Goal: Task Accomplishment & Management: Use online tool/utility

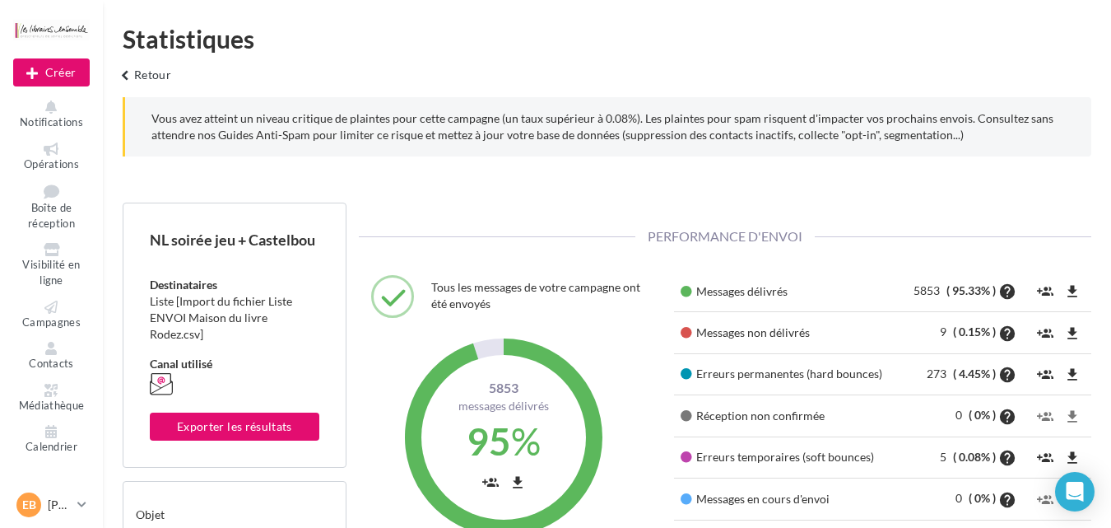
scroll to position [88, 0]
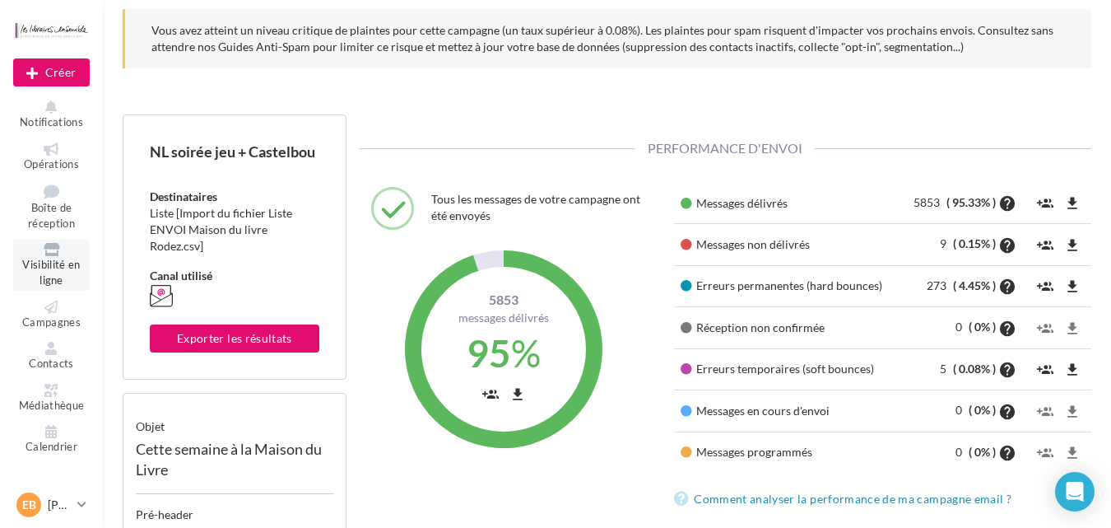
click at [65, 257] on link "Visibilité en ligne" at bounding box center [51, 264] width 77 height 50
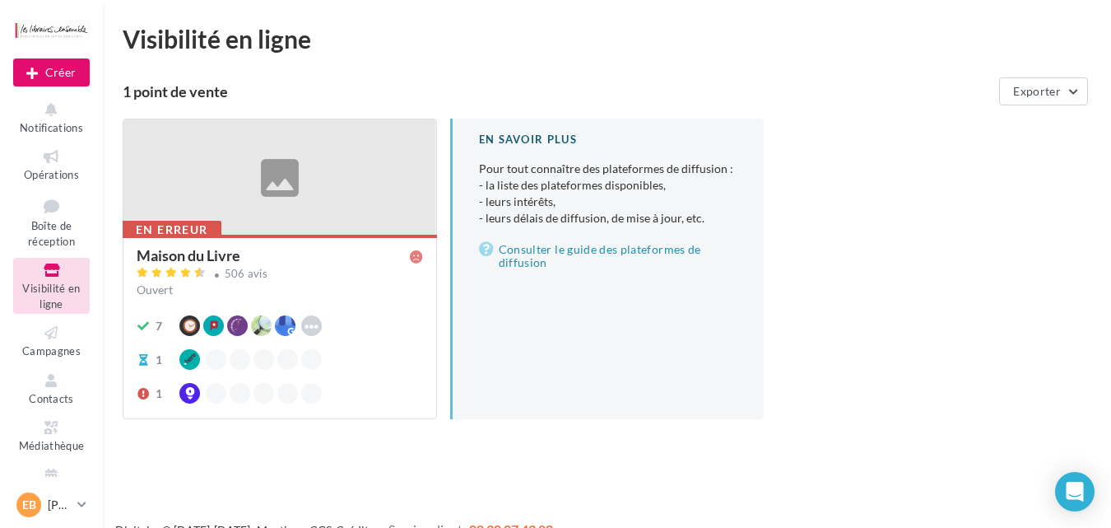
click at [207, 221] on div "En erreur" at bounding box center [172, 230] width 99 height 18
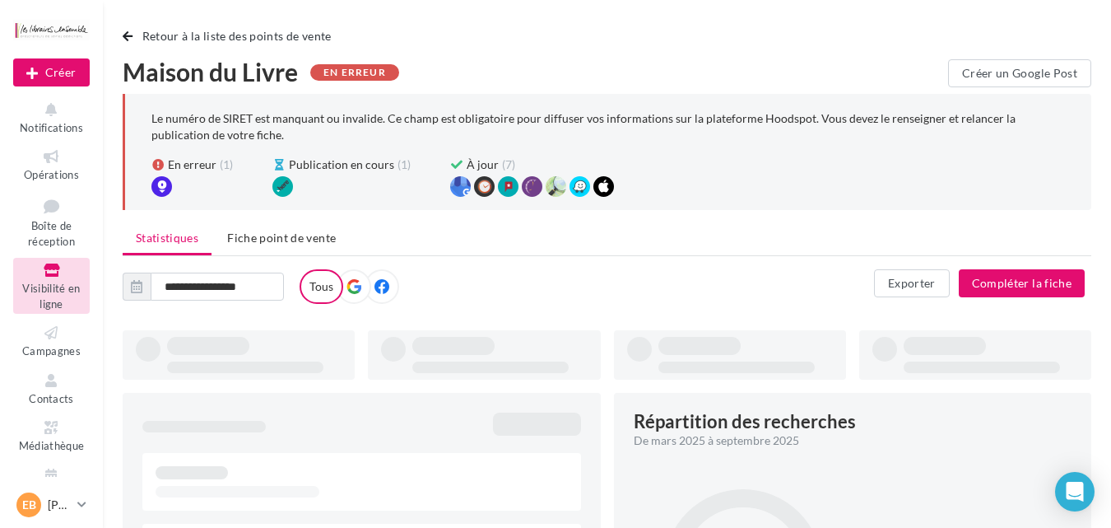
type input "**********"
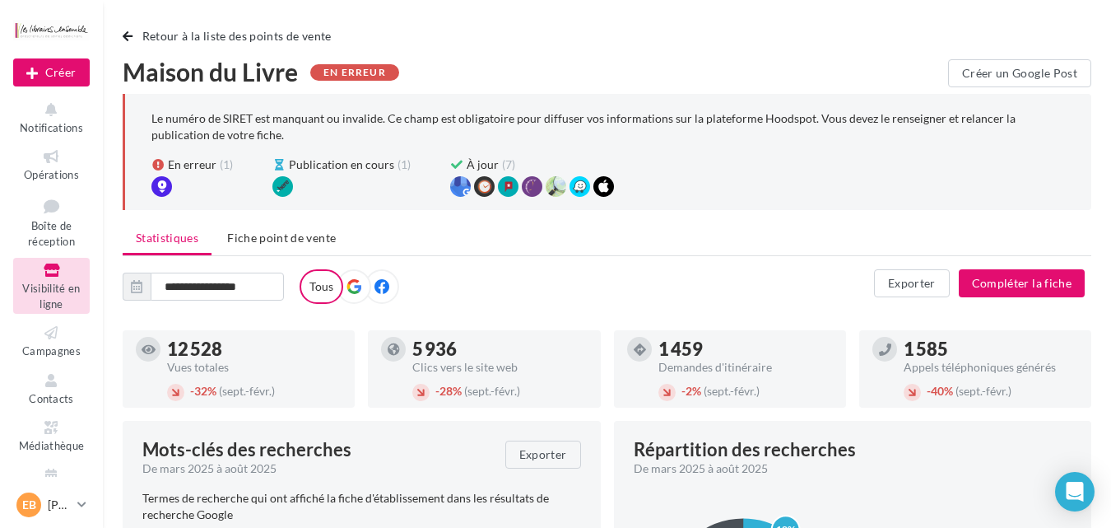
scroll to position [88, 0]
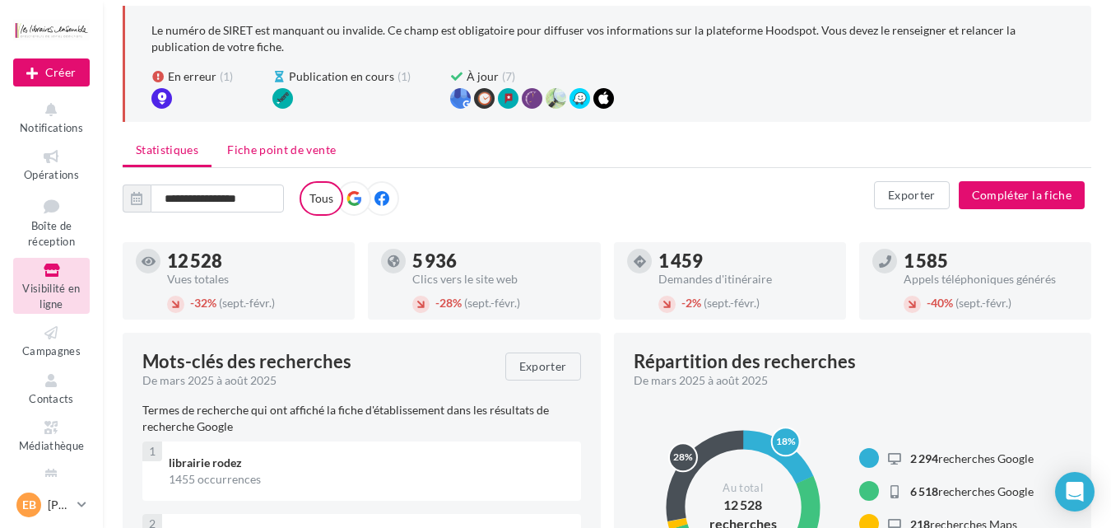
click at [293, 151] on span "Fiche point de vente" at bounding box center [281, 149] width 109 height 14
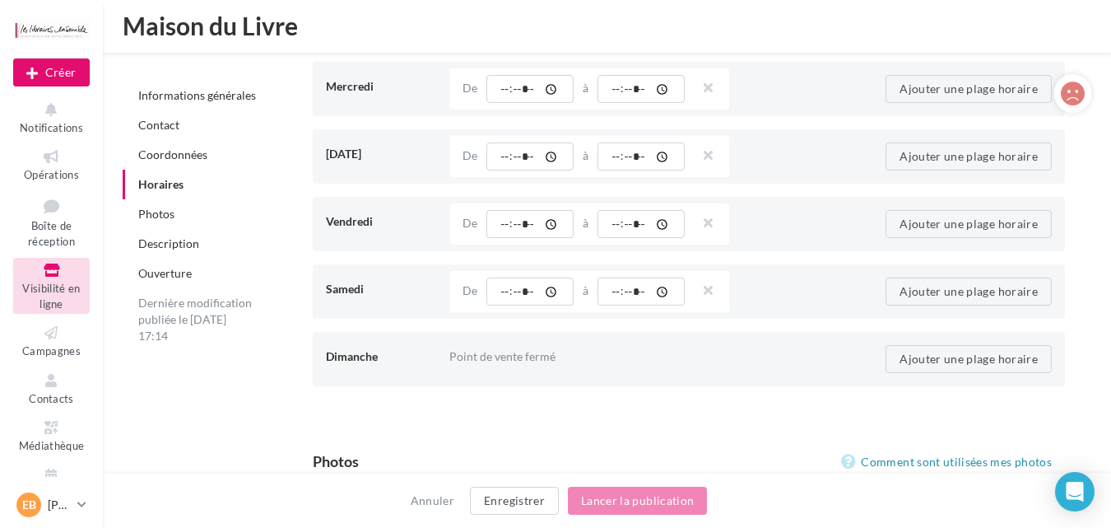
scroll to position [1883, 0]
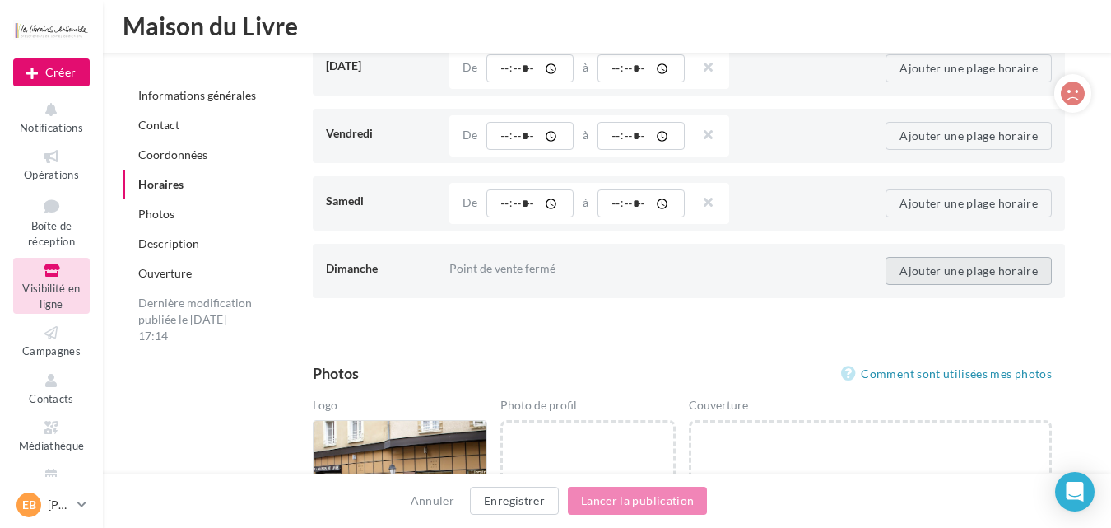
click at [920, 270] on button "Ajouter une plage horaire" at bounding box center [969, 271] width 166 height 28
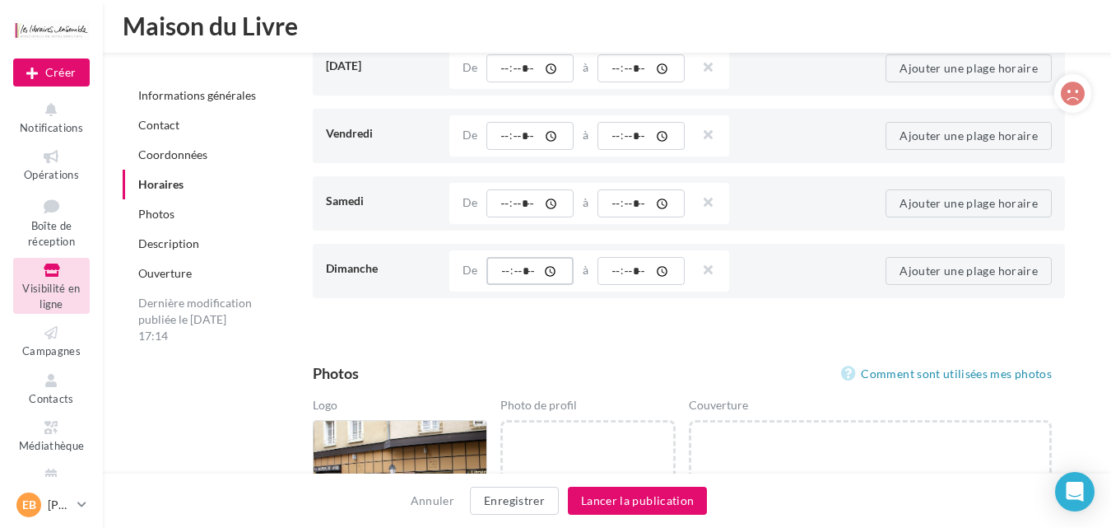
click at [542, 273] on input "time" at bounding box center [529, 271] width 87 height 28
click at [504, 272] on input "time" at bounding box center [529, 271] width 87 height 28
click at [618, 276] on input "time" at bounding box center [641, 271] width 87 height 28
click at [612, 271] on input "time" at bounding box center [641, 271] width 87 height 28
click at [642, 307] on button "24h / 24" at bounding box center [721, 312] width 247 height 43
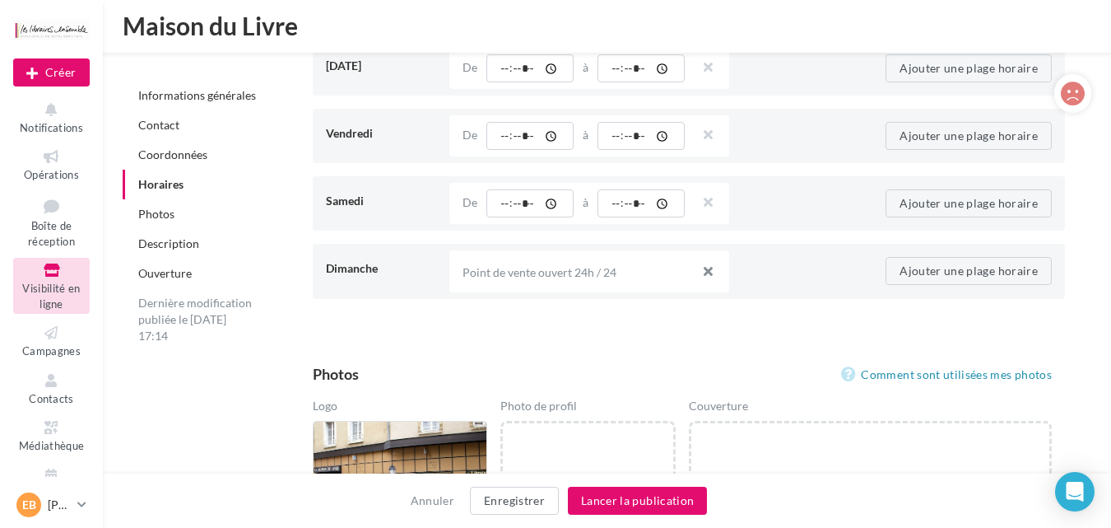
click at [709, 270] on button "button" at bounding box center [701, 273] width 13 height 23
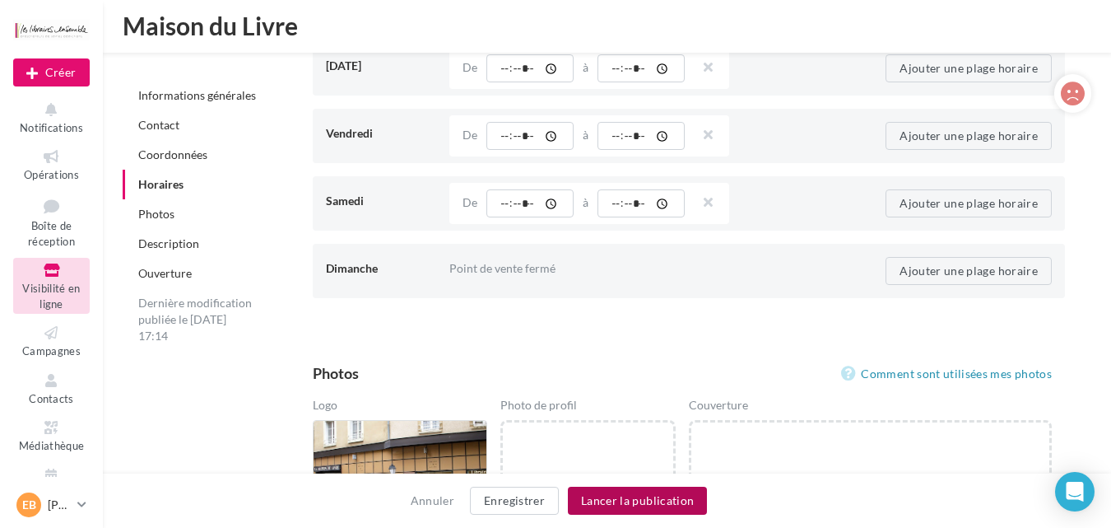
click at [666, 500] on button "Lancer la publication" at bounding box center [637, 500] width 139 height 28
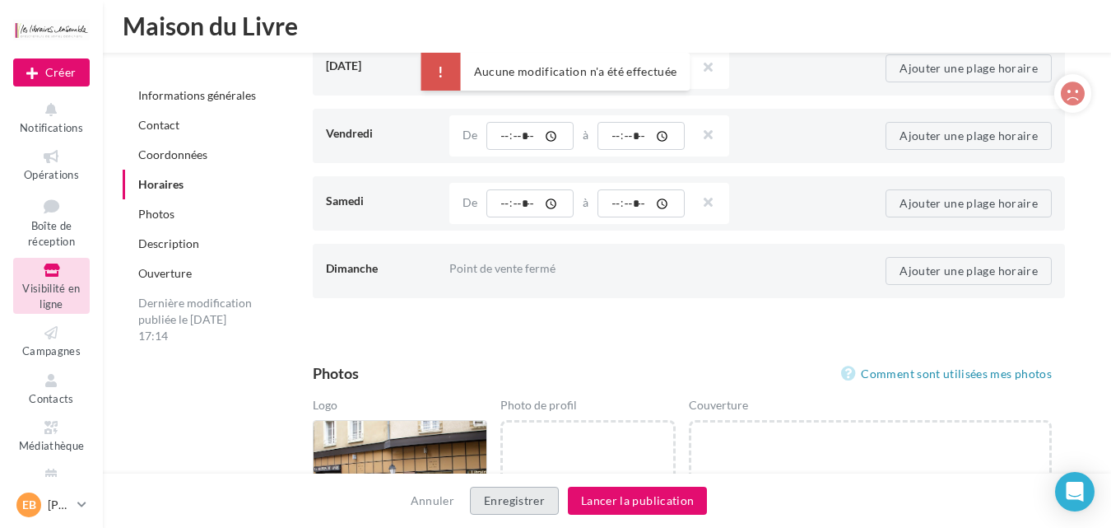
click at [524, 502] on button "Enregistrer" at bounding box center [514, 500] width 89 height 28
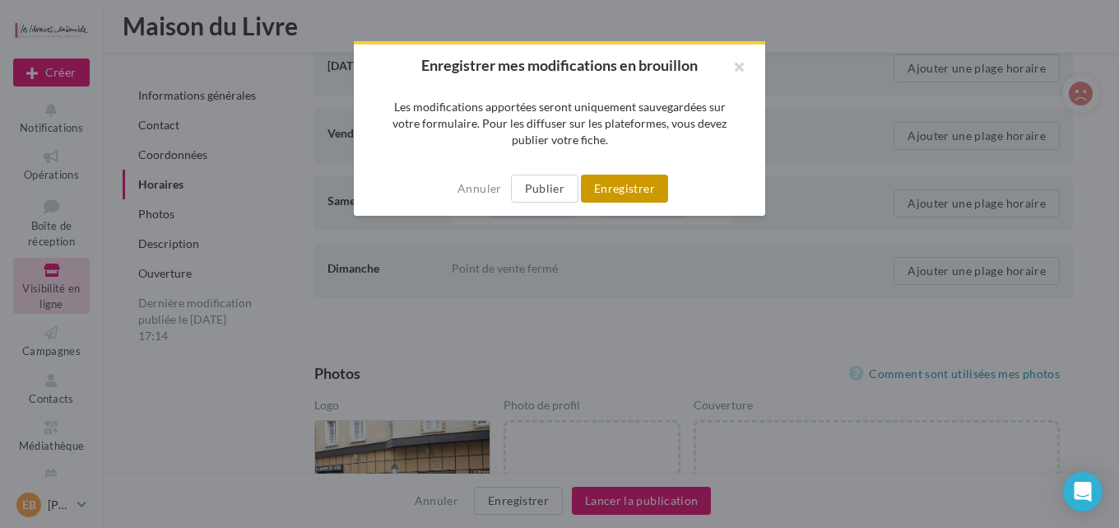
click at [629, 192] on button "Enregistrer" at bounding box center [624, 188] width 87 height 28
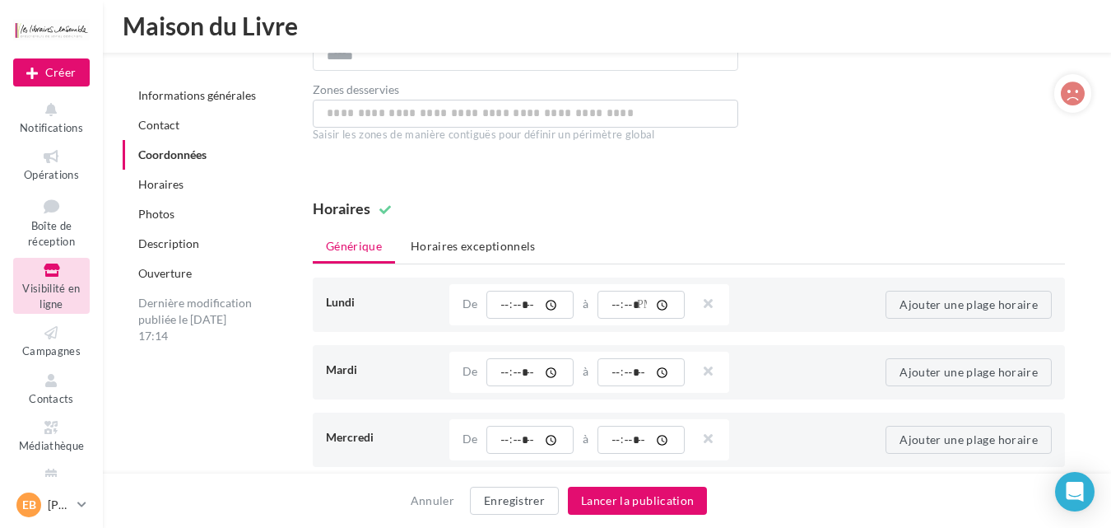
scroll to position [1620, 0]
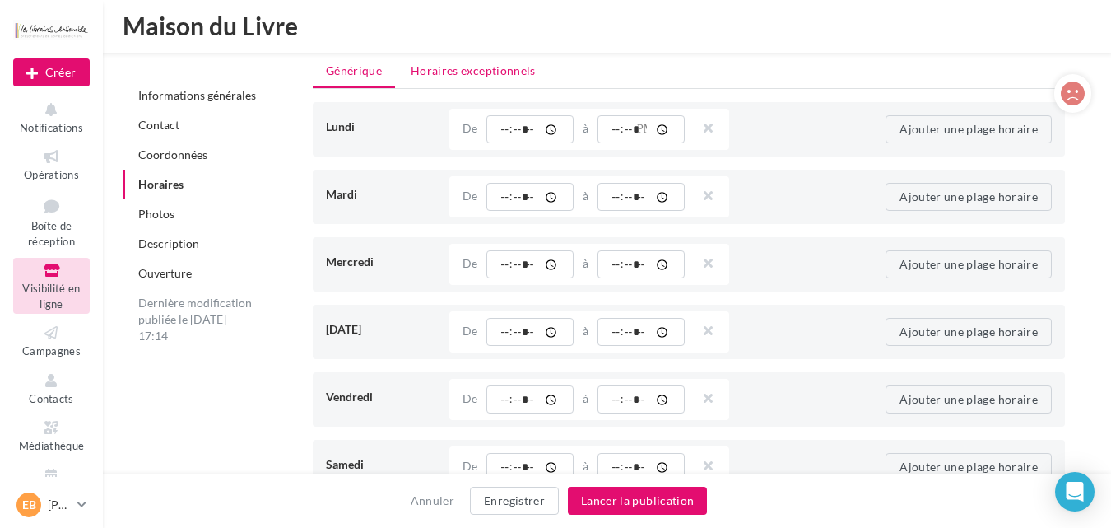
click at [494, 62] on li "Horaires exceptionnels" at bounding box center [473, 71] width 151 height 30
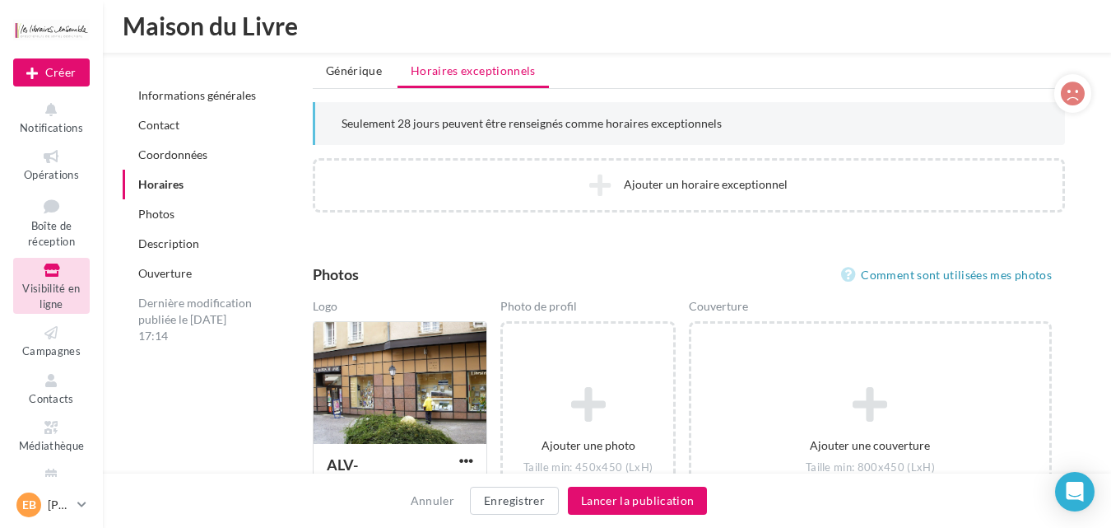
click at [596, 249] on div "**********" at bounding box center [695, 395] width 818 height 3360
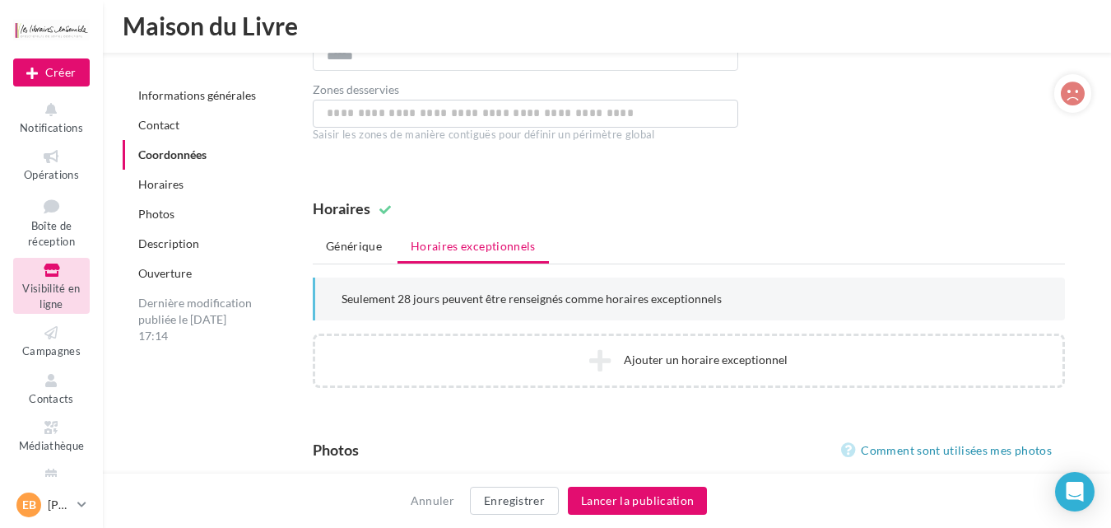
scroll to position [1356, 0]
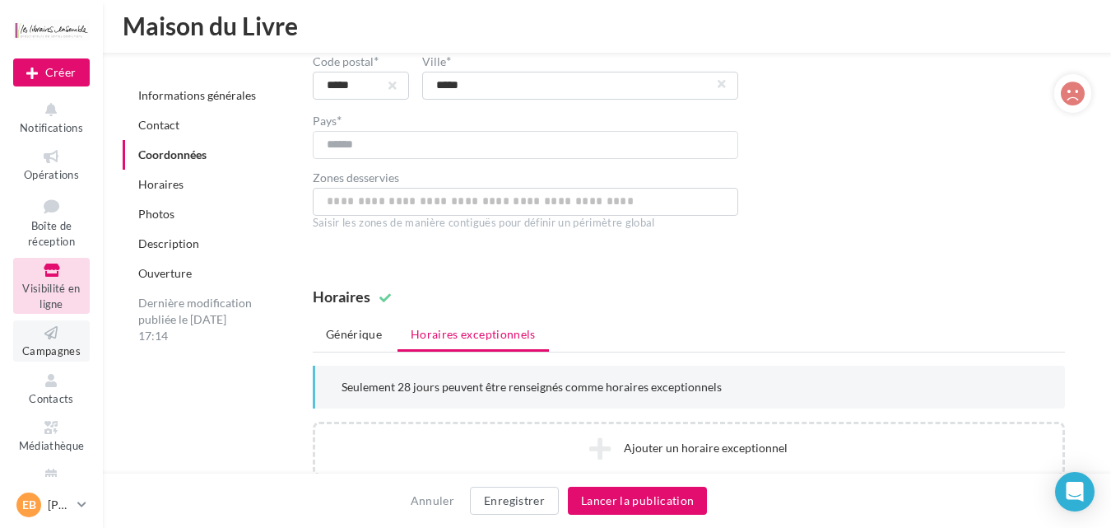
click at [37, 355] on span "Campagnes" at bounding box center [51, 350] width 58 height 13
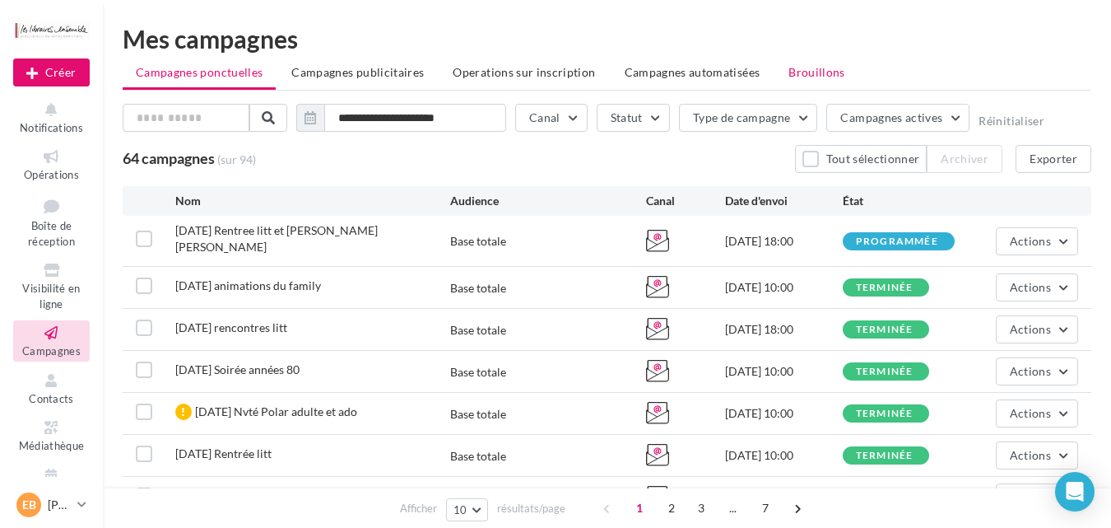
click at [812, 72] on span "Brouillons" at bounding box center [816, 72] width 57 height 14
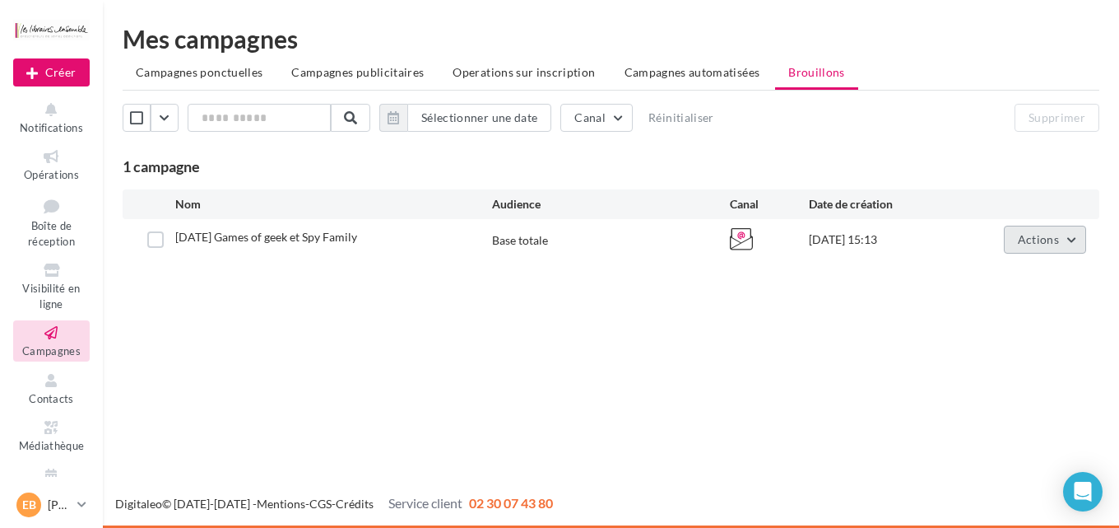
click at [1031, 249] on button "Actions" at bounding box center [1045, 240] width 82 height 28
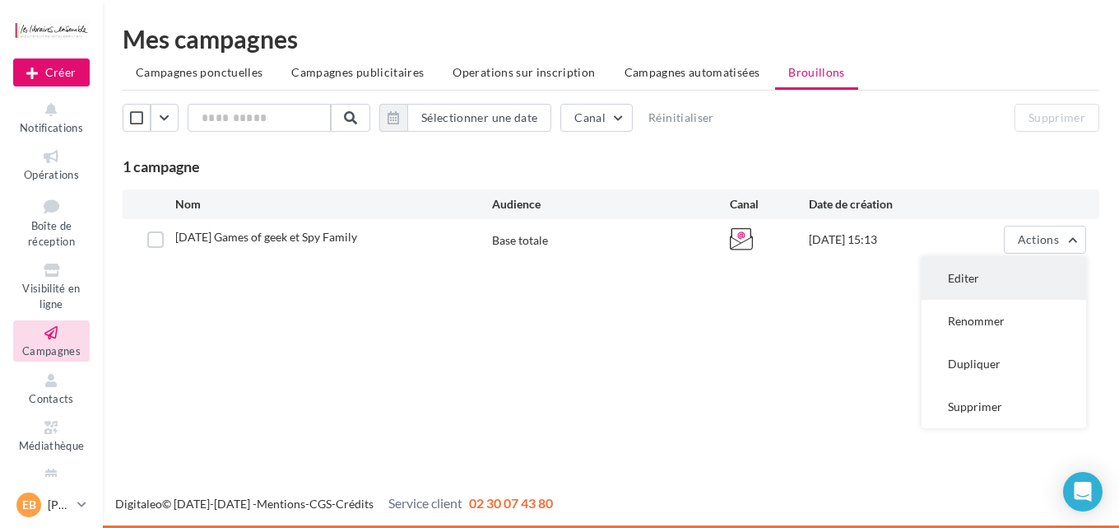
click at [987, 272] on button "Editer" at bounding box center [1004, 278] width 165 height 43
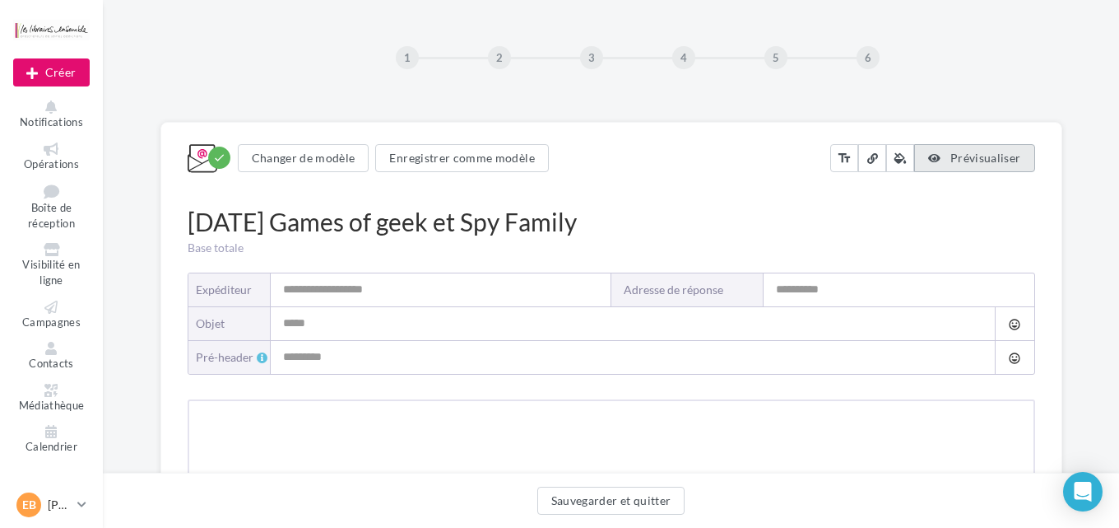
type input "**********"
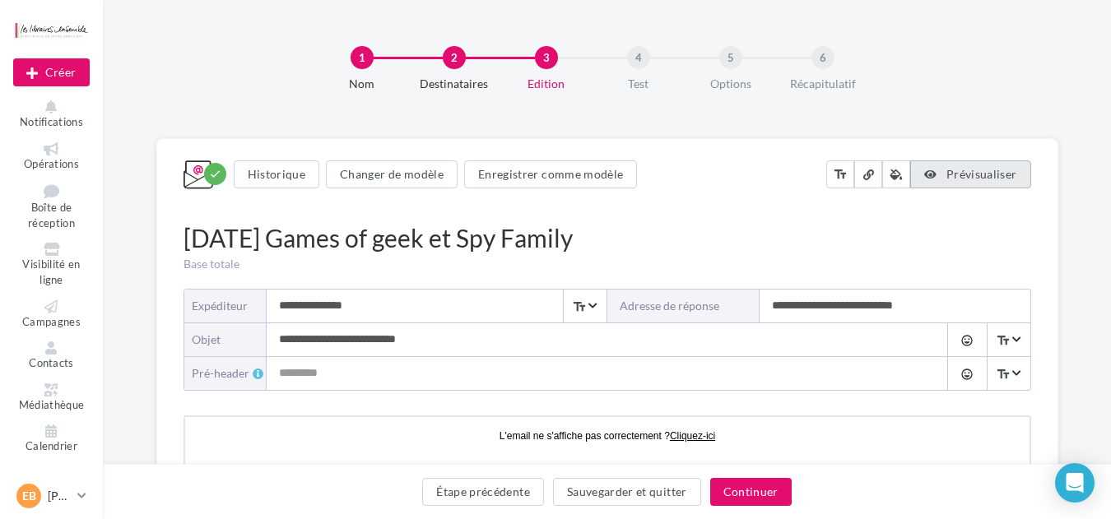
click at [1013, 184] on button "Prévisualiser" at bounding box center [970, 174] width 120 height 28
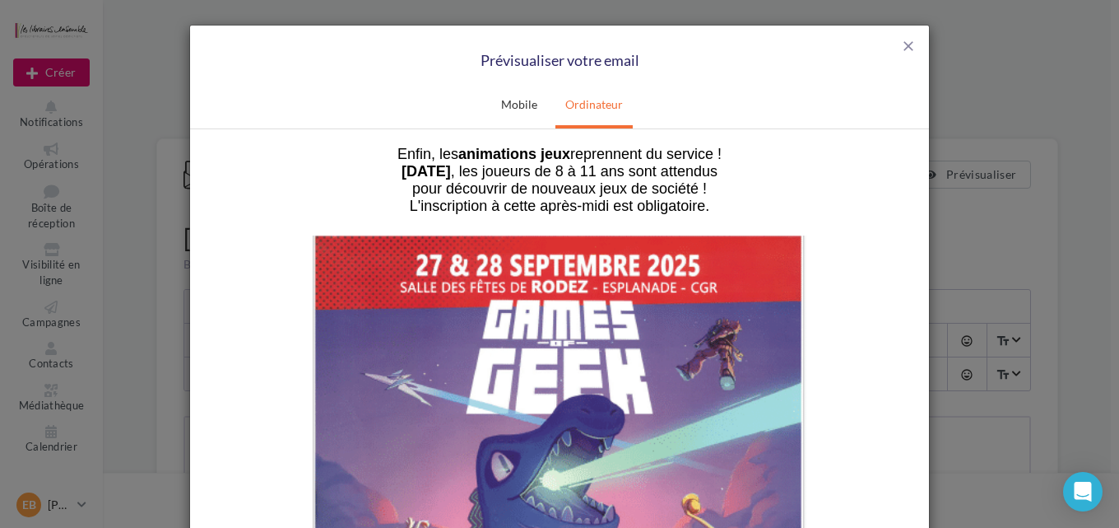
scroll to position [702, 0]
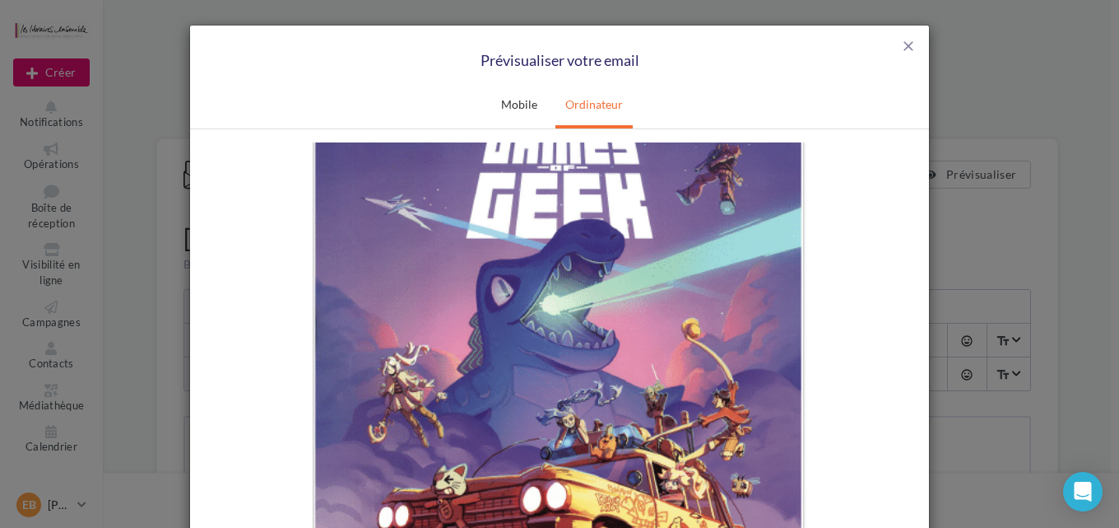
click at [609, 323] on img at bounding box center [560, 406] width 494 height 695
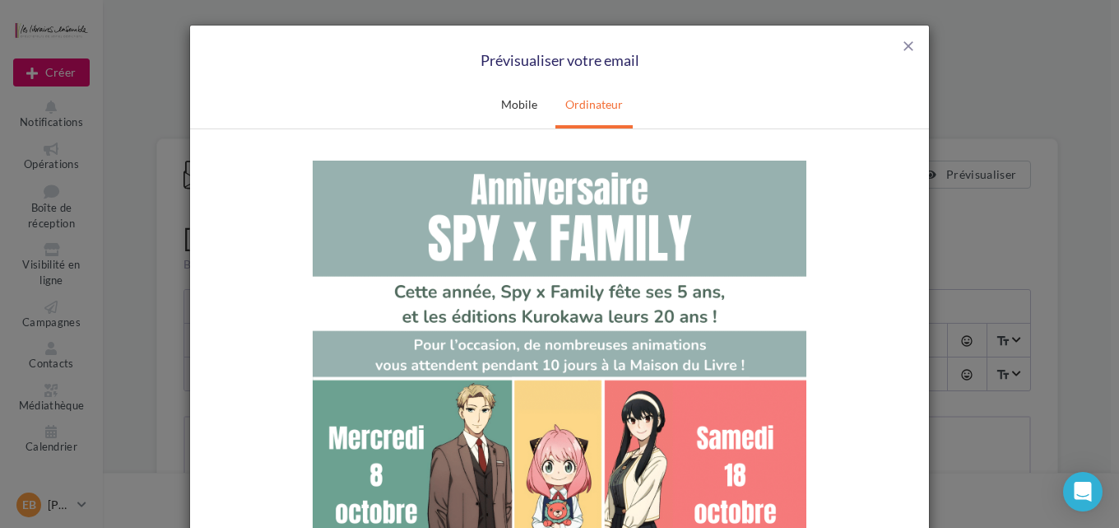
scroll to position [1405, 0]
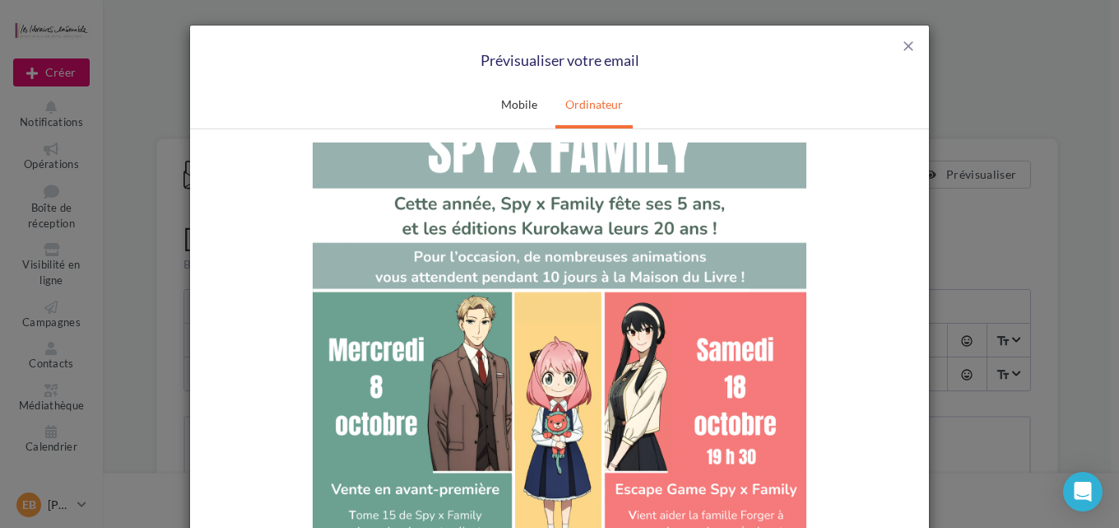
click at [507, 293] on img at bounding box center [560, 421] width 494 height 699
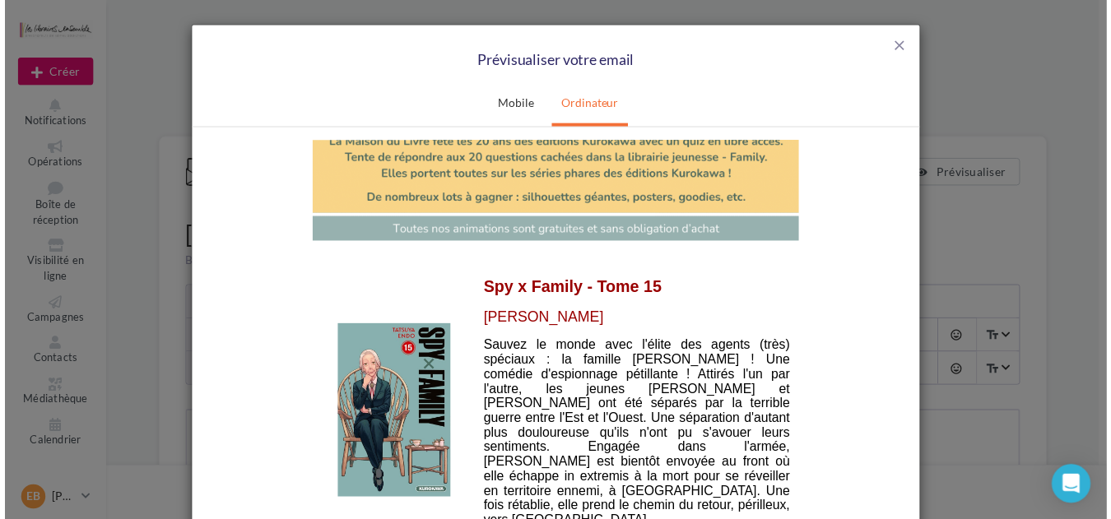
scroll to position [2107, 0]
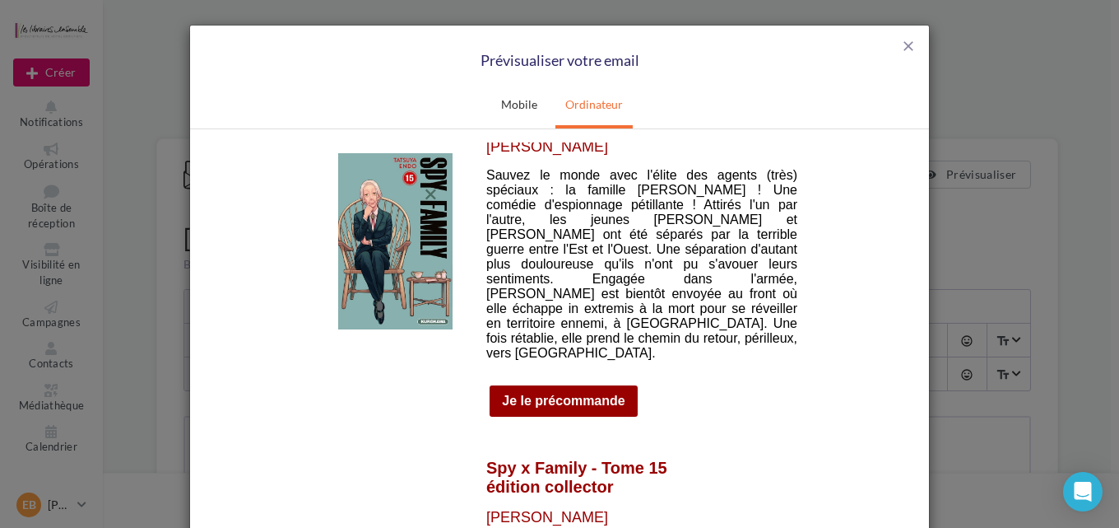
click at [374, 238] on img at bounding box center [395, 240] width 114 height 176
click at [394, 194] on img at bounding box center [395, 240] width 114 height 176
click at [909, 45] on span "close" at bounding box center [908, 46] width 16 height 16
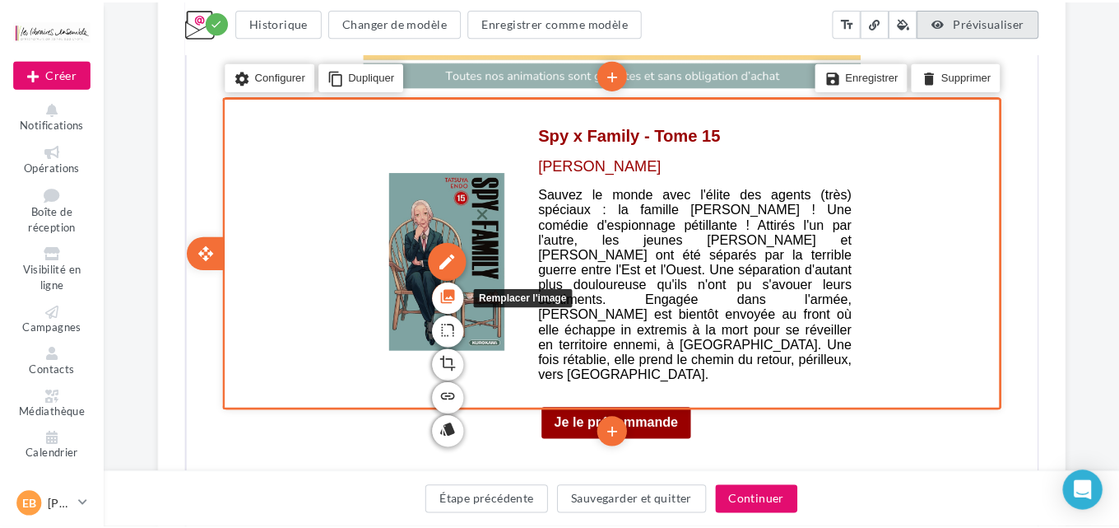
scroll to position [2282, 0]
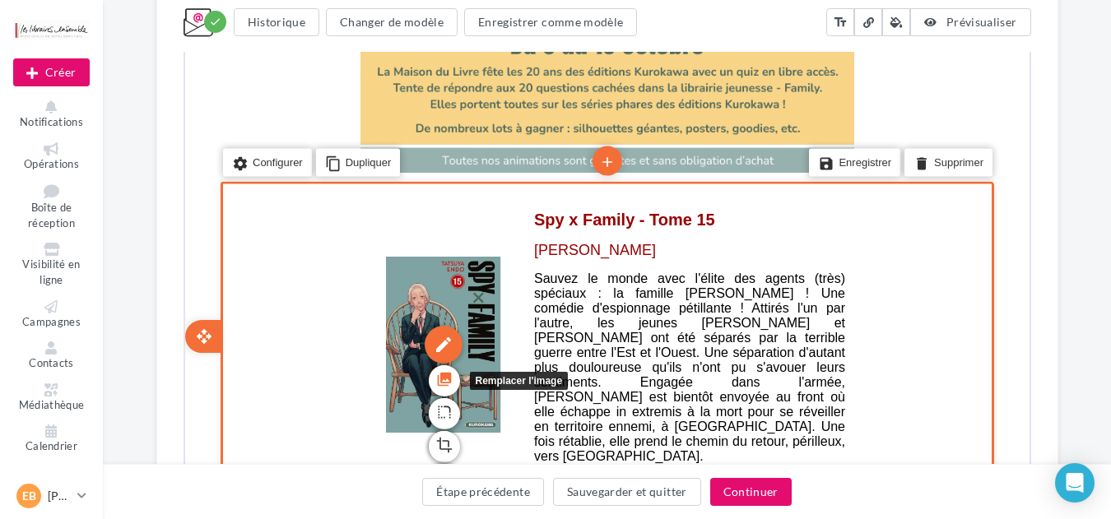
click at [440, 378] on link "photo_library" at bounding box center [441, 379] width 31 height 31
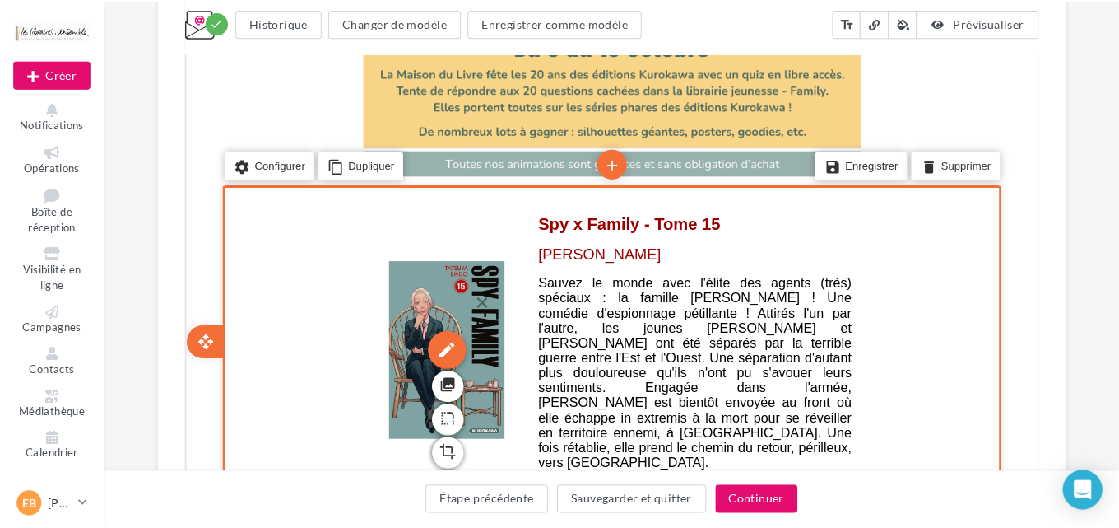
click at [439, 451] on icon "link" at bounding box center [443, 465] width 16 height 28
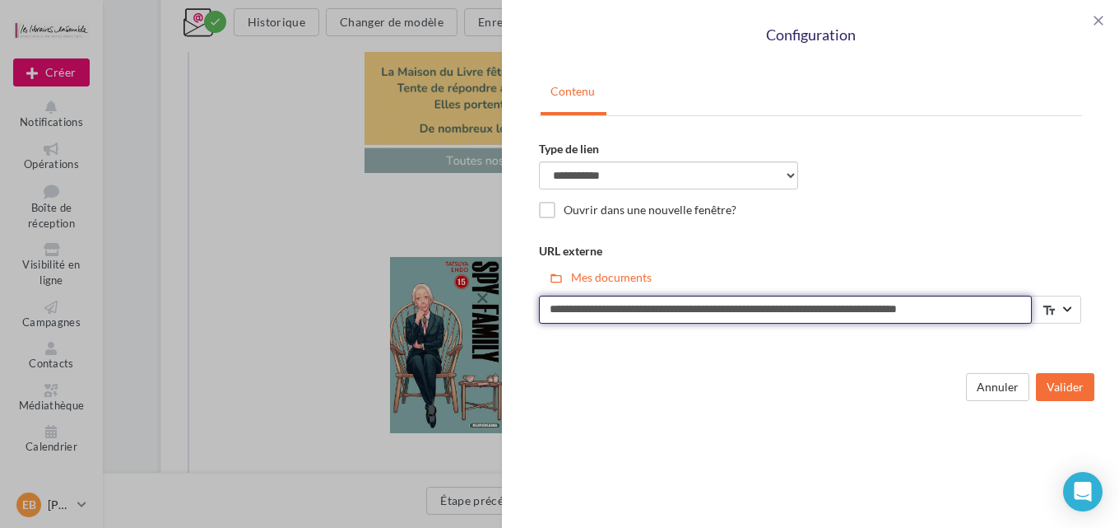
click at [797, 310] on input "**********" at bounding box center [785, 309] width 493 height 28
paste input "**********"
type input "**********"
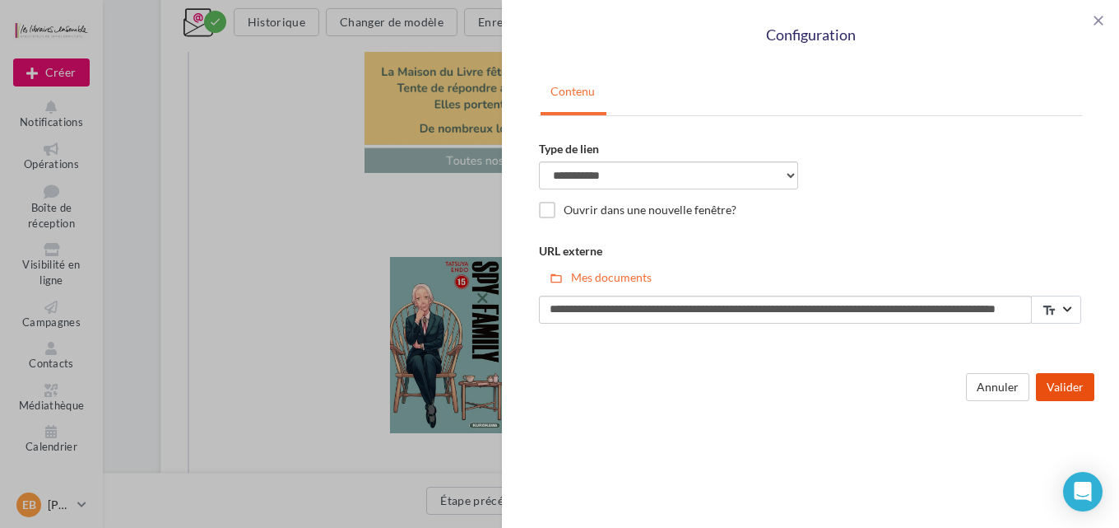
click at [1070, 388] on button "Valider" at bounding box center [1065, 387] width 58 height 28
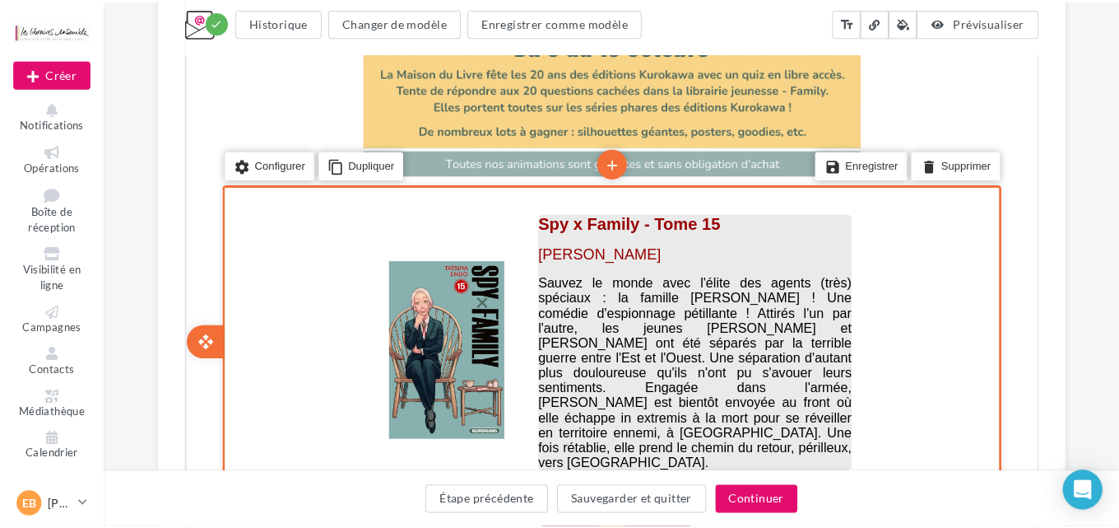
scroll to position [2370, 0]
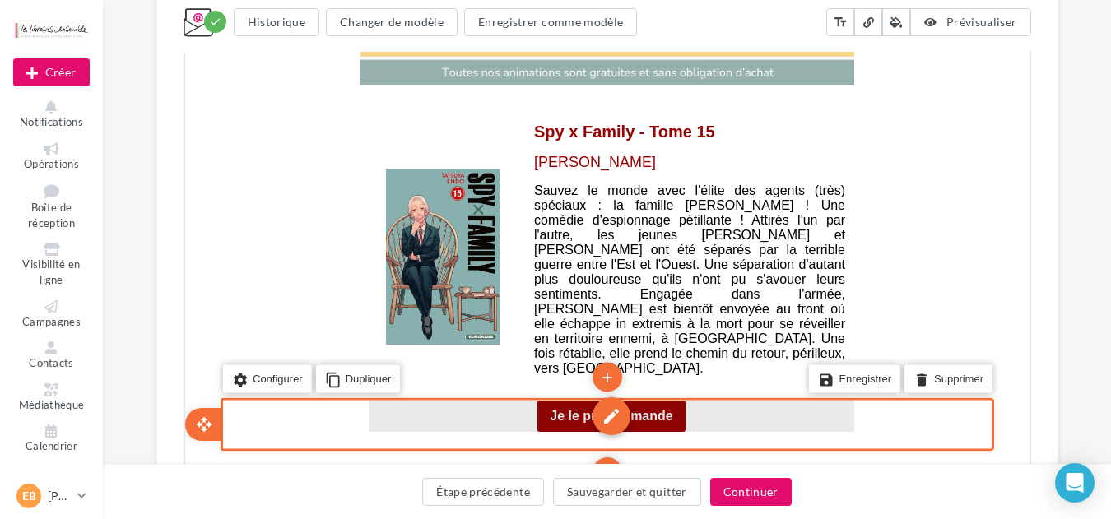
click at [605, 396] on div "edit" at bounding box center [609, 415] width 38 height 38
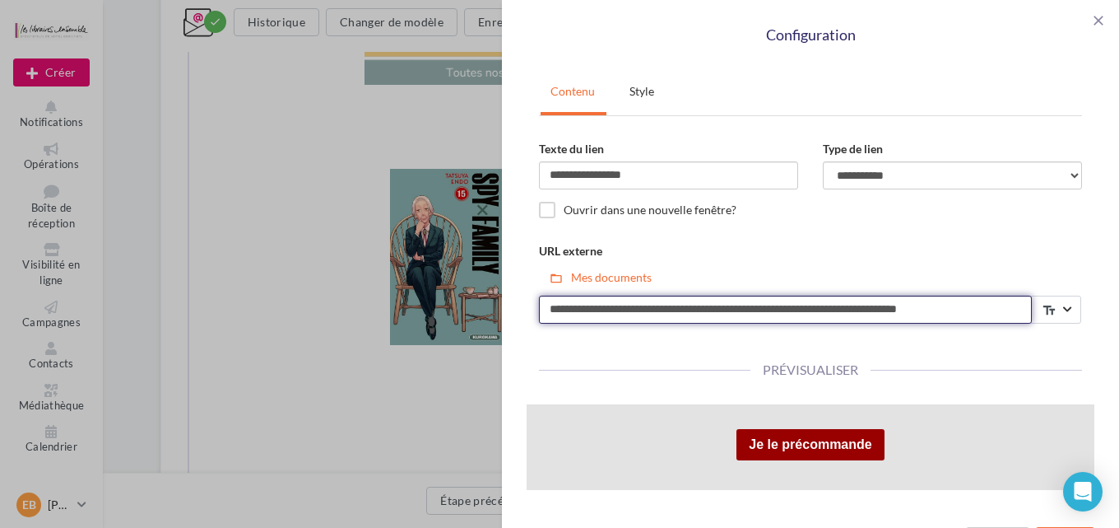
click at [904, 311] on input "**********" at bounding box center [785, 309] width 493 height 28
paste input "**********"
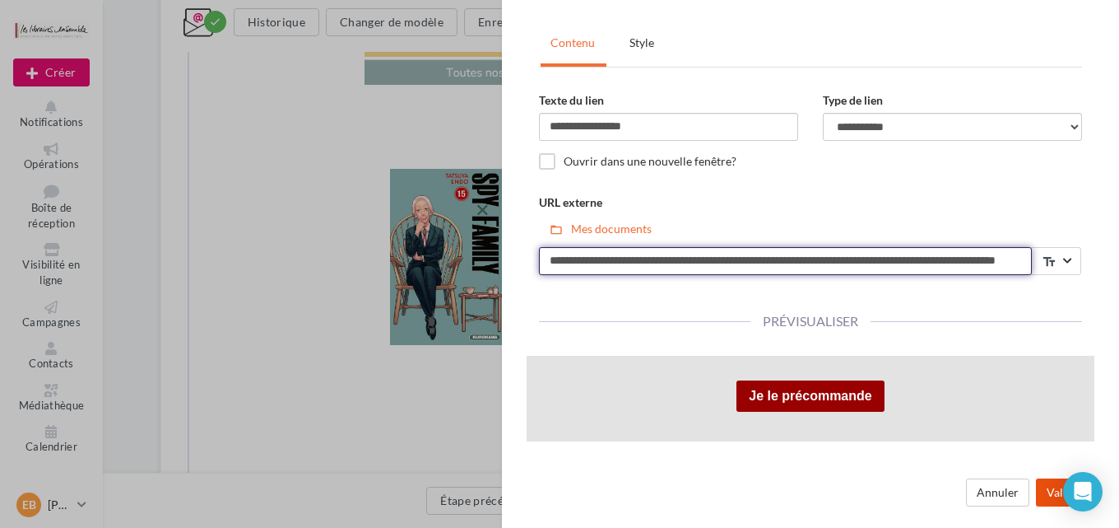
type input "**********"
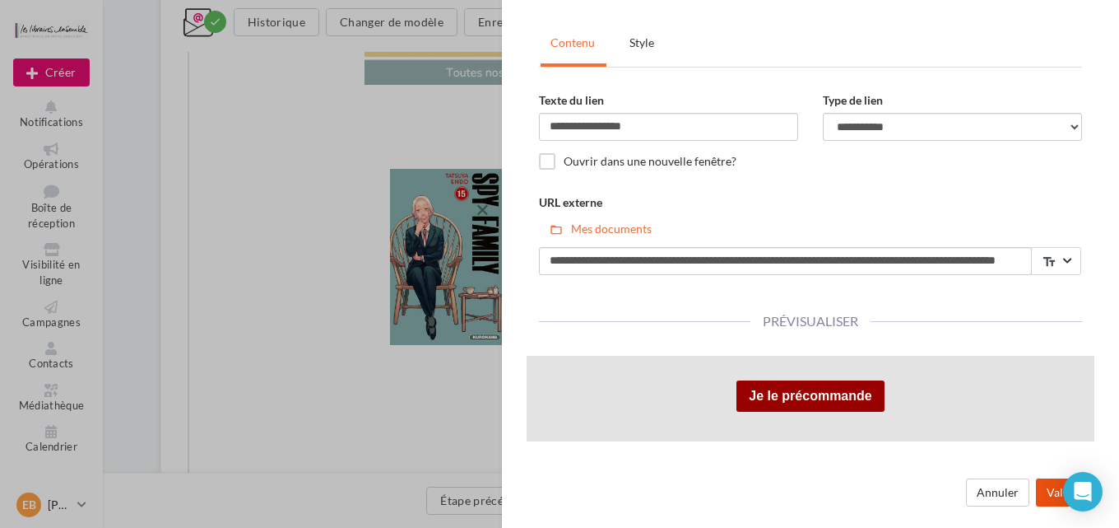
click at [1036, 495] on button "Valider" at bounding box center [1065, 492] width 58 height 28
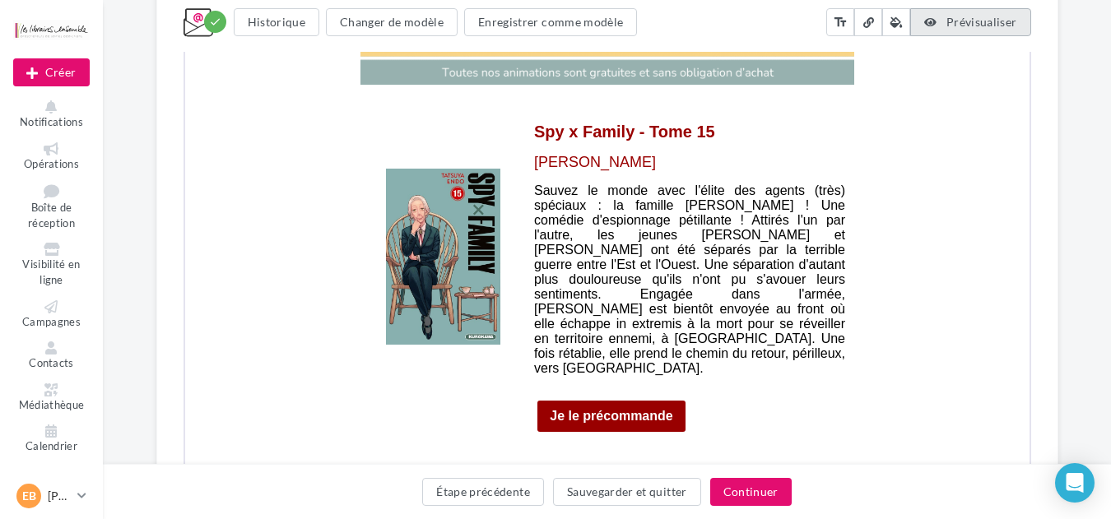
click at [970, 27] on span "Prévisualiser" at bounding box center [981, 22] width 71 height 14
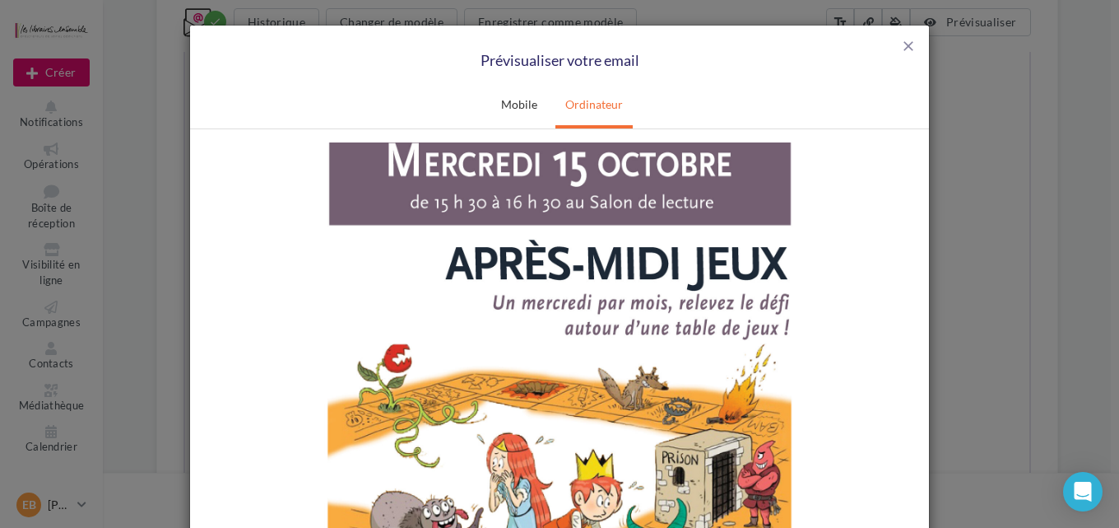
scroll to position [2370, 0]
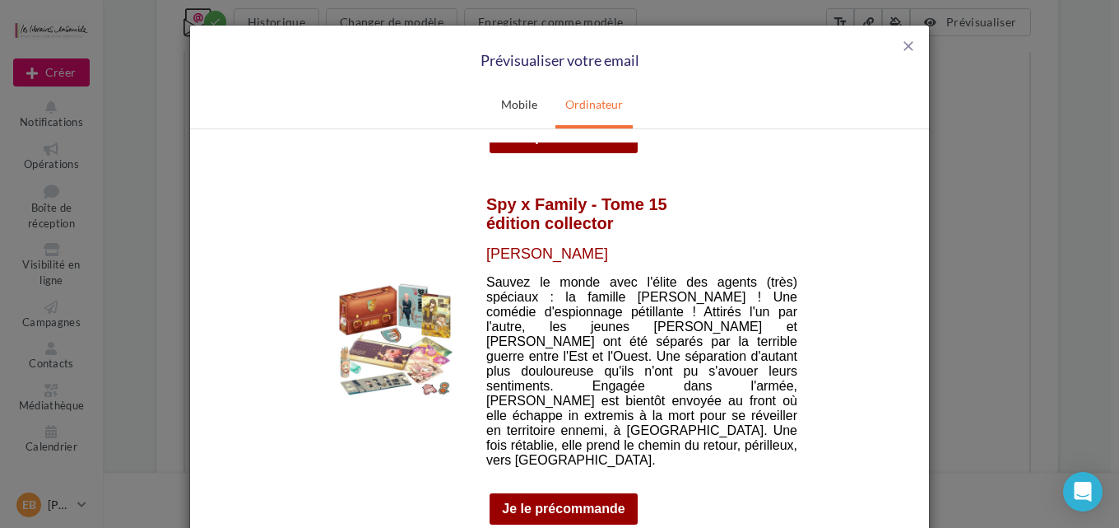
click at [313, 291] on td at bounding box center [395, 339] width 165 height 164
click at [363, 296] on img at bounding box center [395, 338] width 114 height 114
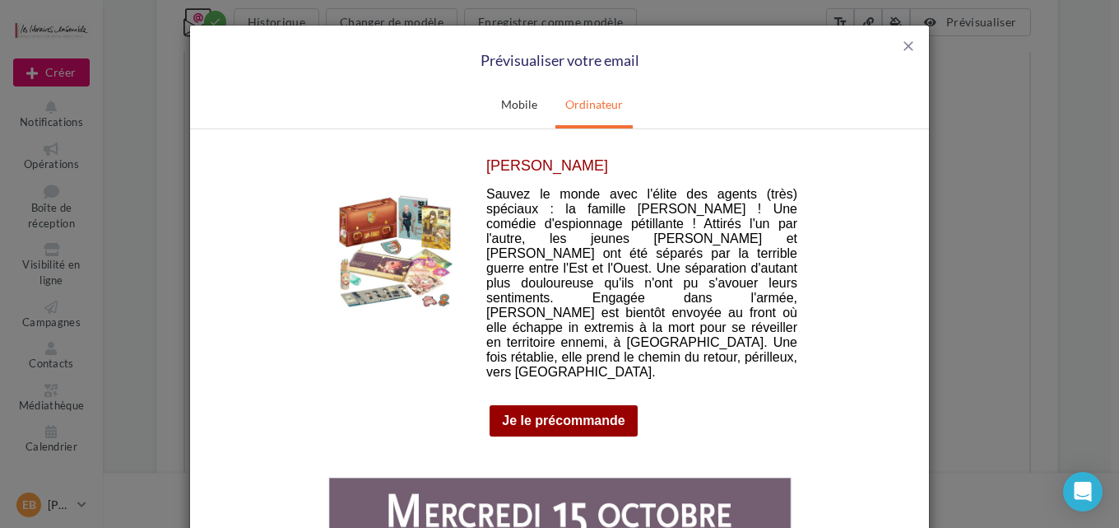
click at [551, 412] on link "Je le précommande" at bounding box center [563, 419] width 123 height 15
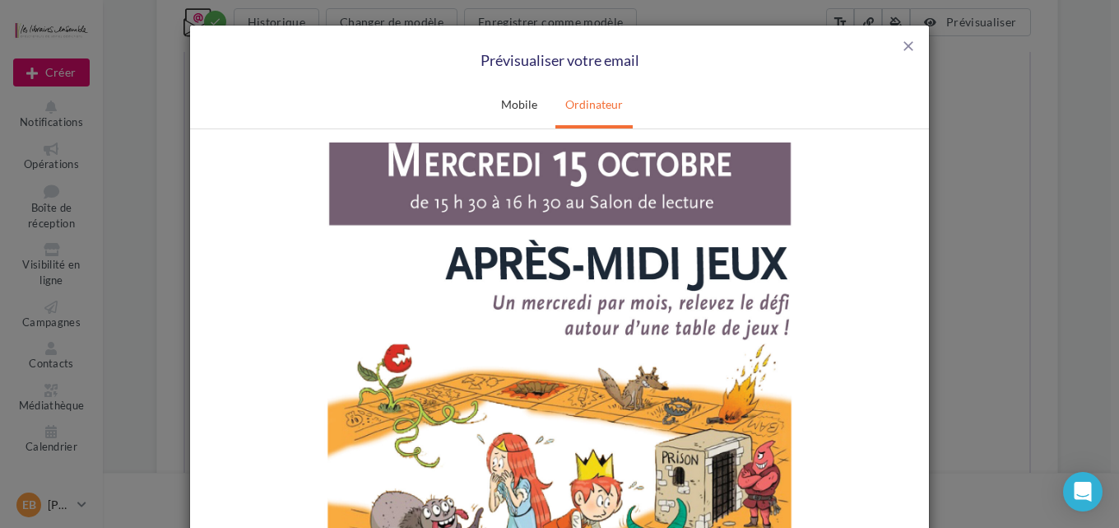
scroll to position [2897, 0]
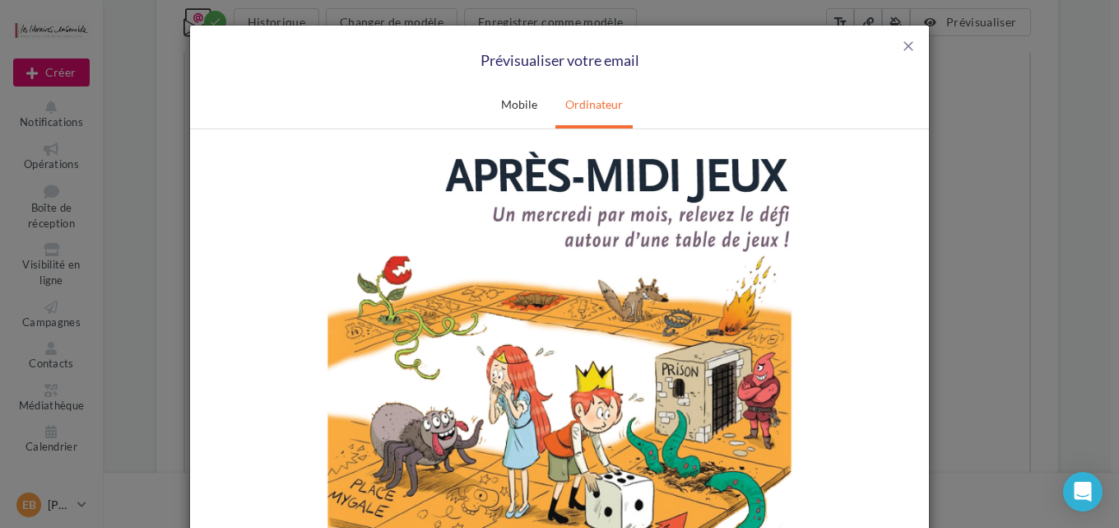
click at [667, 239] on img at bounding box center [560, 370] width 494 height 698
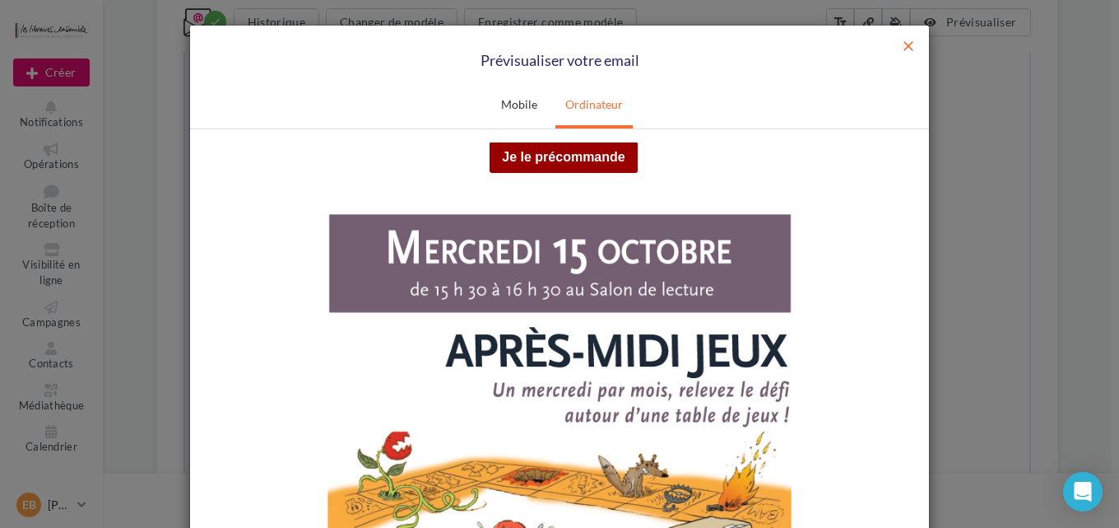
click at [908, 46] on span "close" at bounding box center [908, 46] width 16 height 16
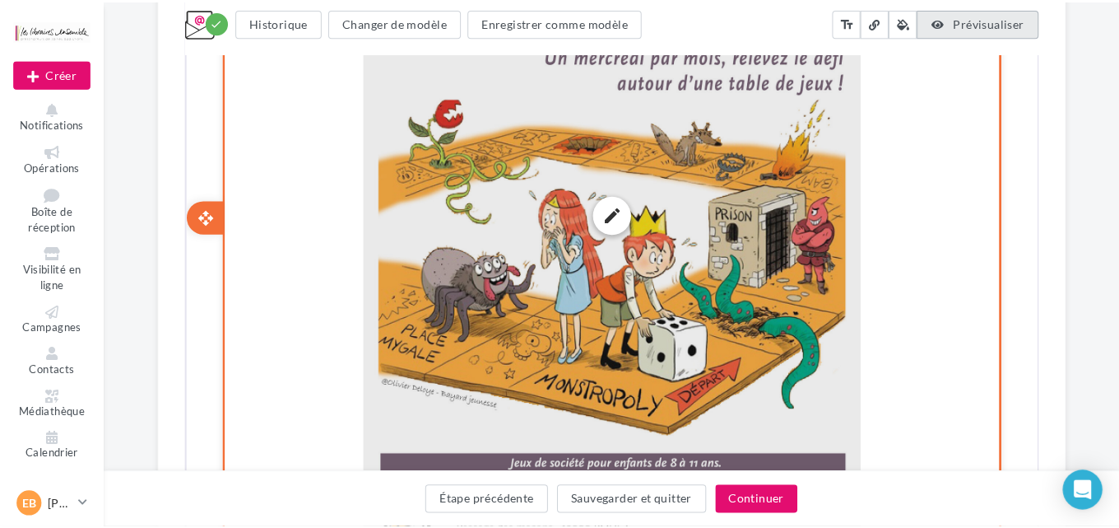
scroll to position [3424, 0]
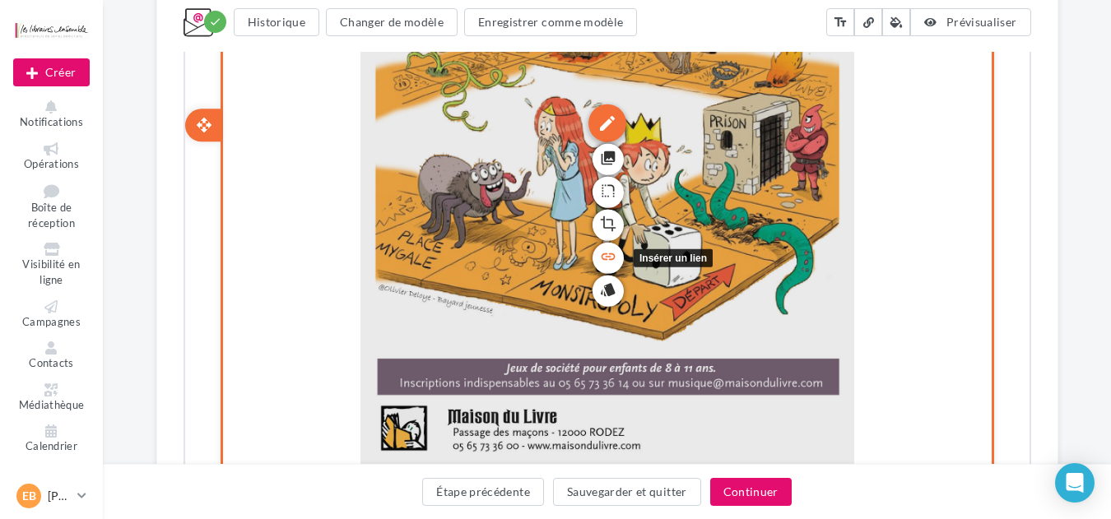
click at [612, 241] on icon "link" at bounding box center [606, 255] width 16 height 28
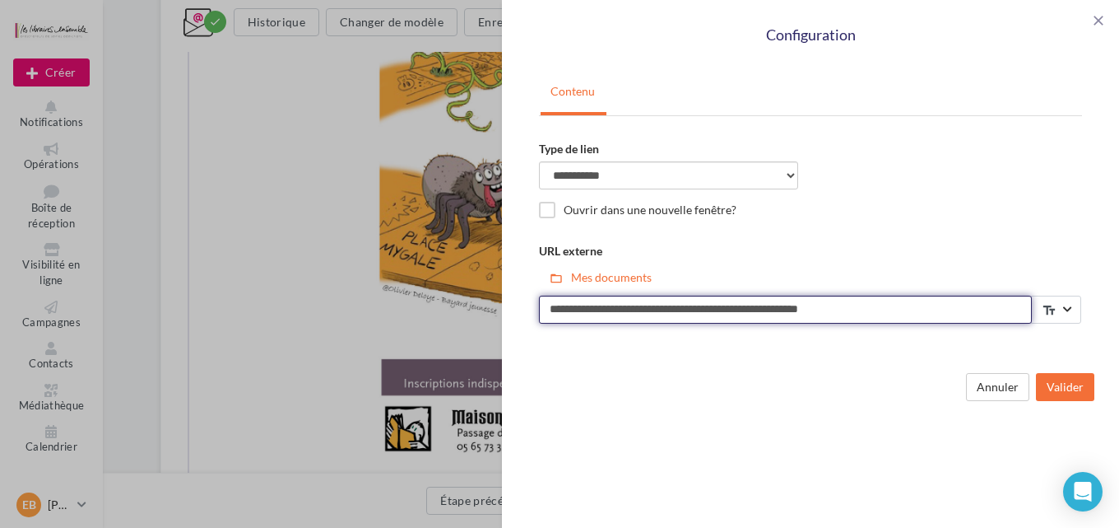
click at [826, 311] on input "**********" at bounding box center [785, 309] width 493 height 28
paste input "*********"
type input "**********"
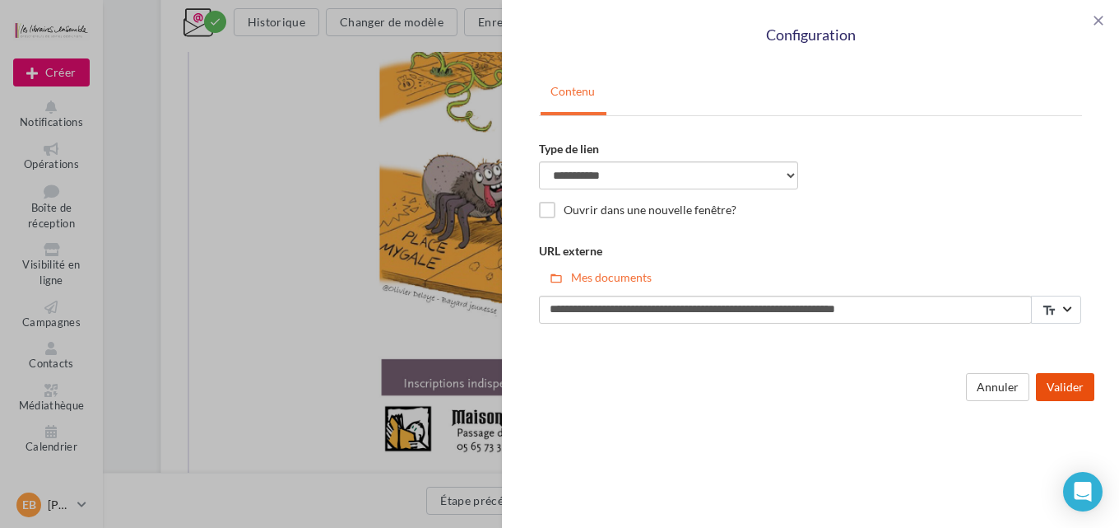
click at [1067, 383] on button "Valider" at bounding box center [1065, 387] width 58 height 28
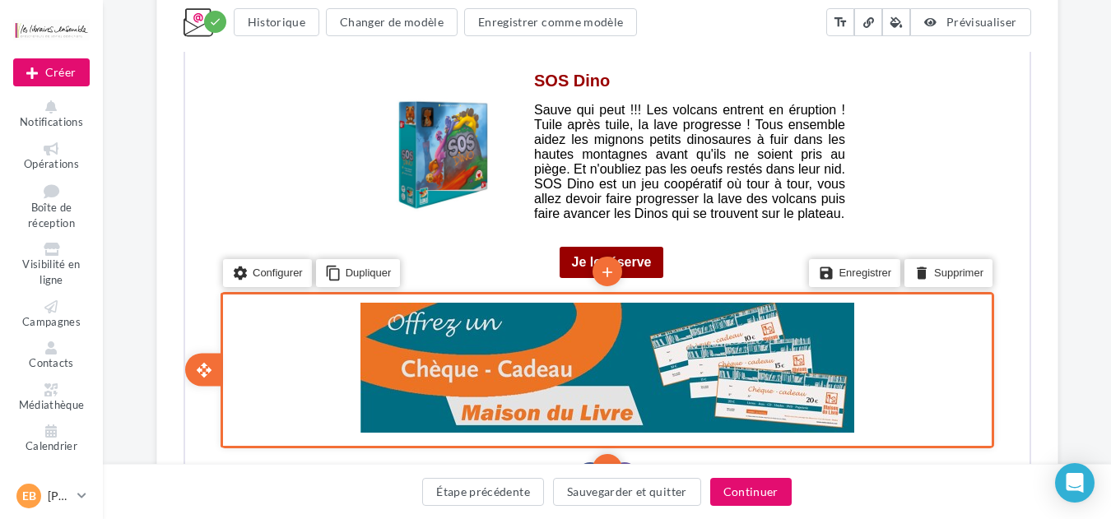
scroll to position [3687, 0]
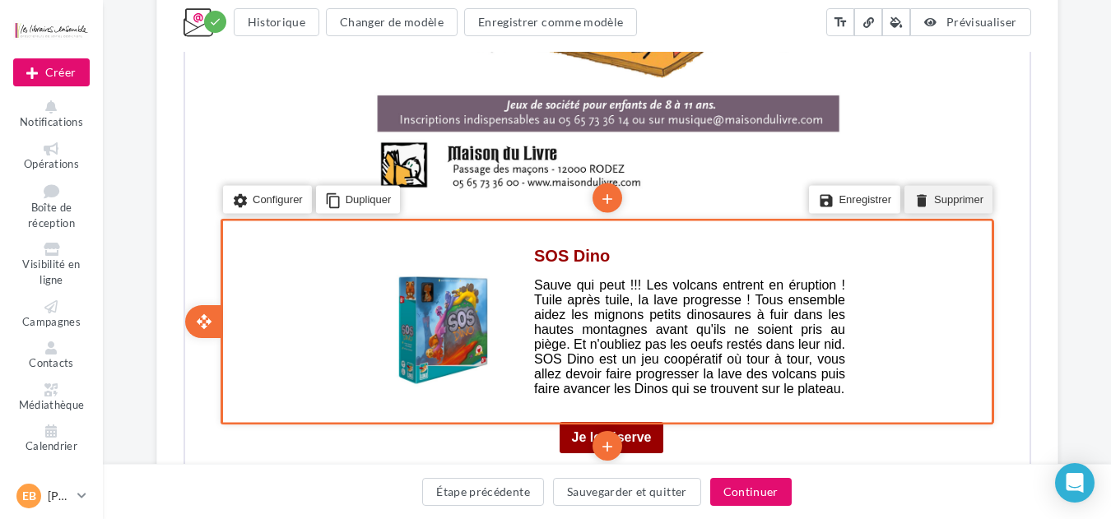
click at [934, 184] on li "delete Supprimer" at bounding box center [946, 198] width 88 height 28
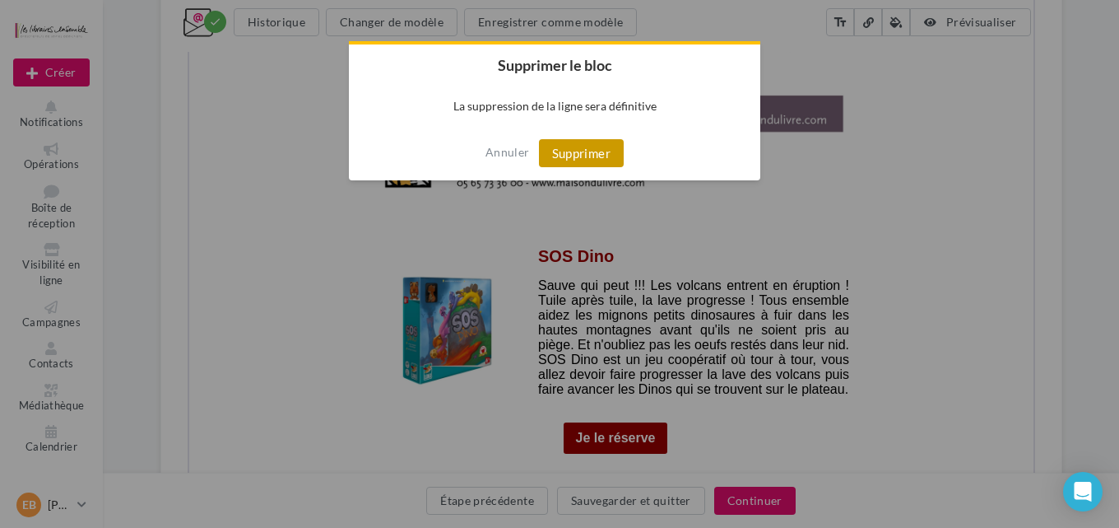
click at [572, 146] on button "Supprimer" at bounding box center [581, 153] width 85 height 28
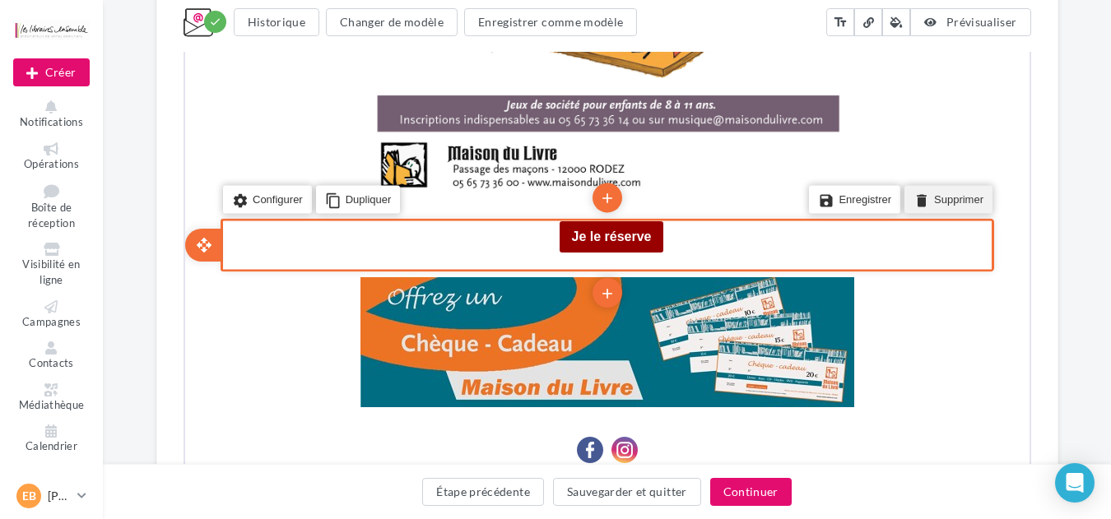
click at [932, 184] on li "delete Supprimer" at bounding box center [946, 198] width 88 height 28
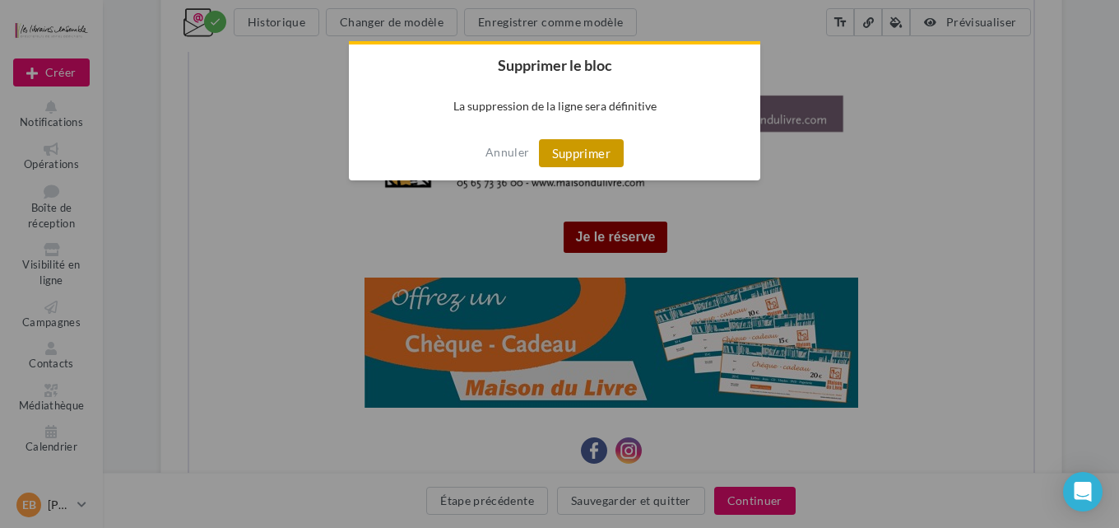
click at [588, 150] on button "Supprimer" at bounding box center [581, 153] width 85 height 28
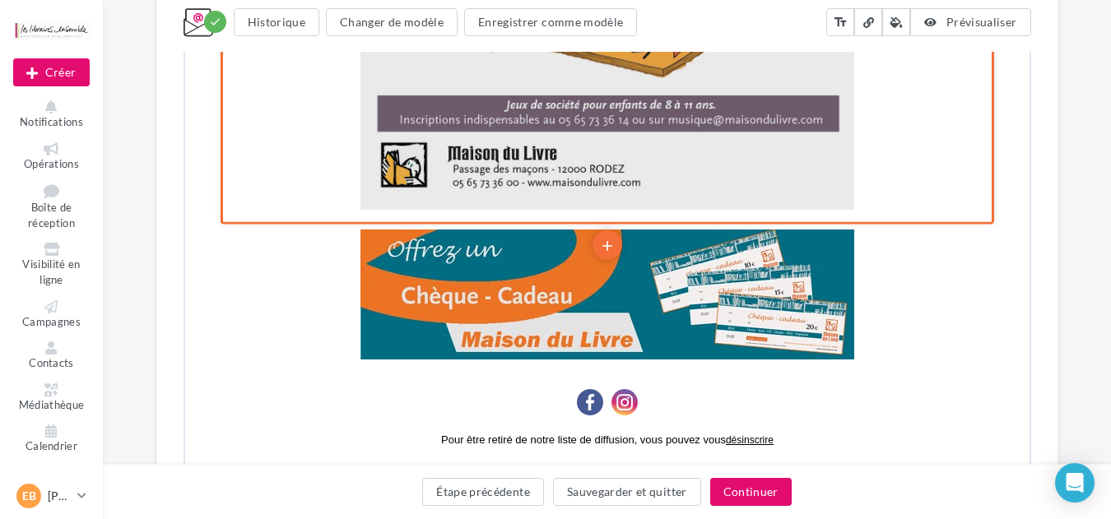
scroll to position [3424, 0]
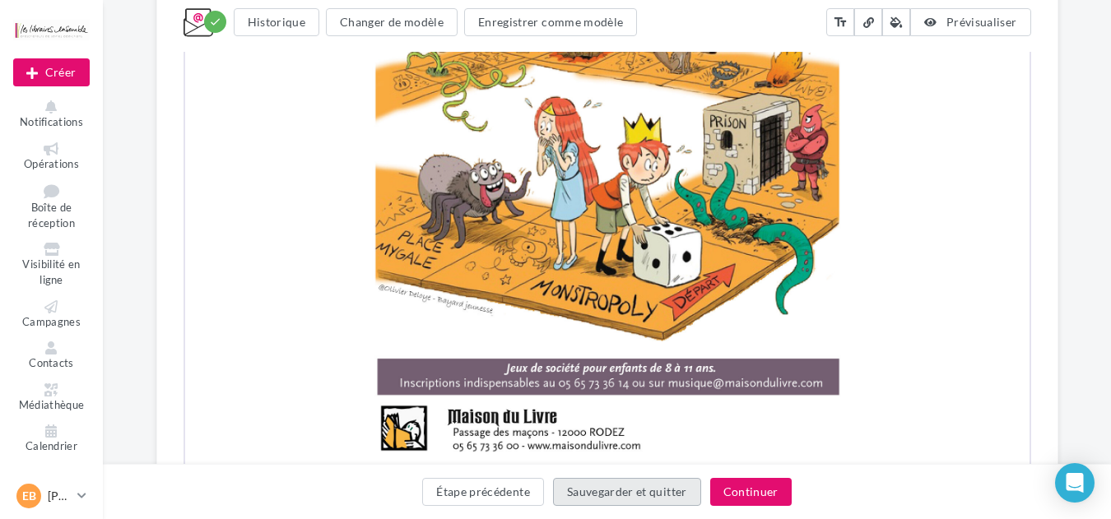
click at [598, 498] on button "Sauvegarder et quitter" at bounding box center [627, 492] width 148 height 28
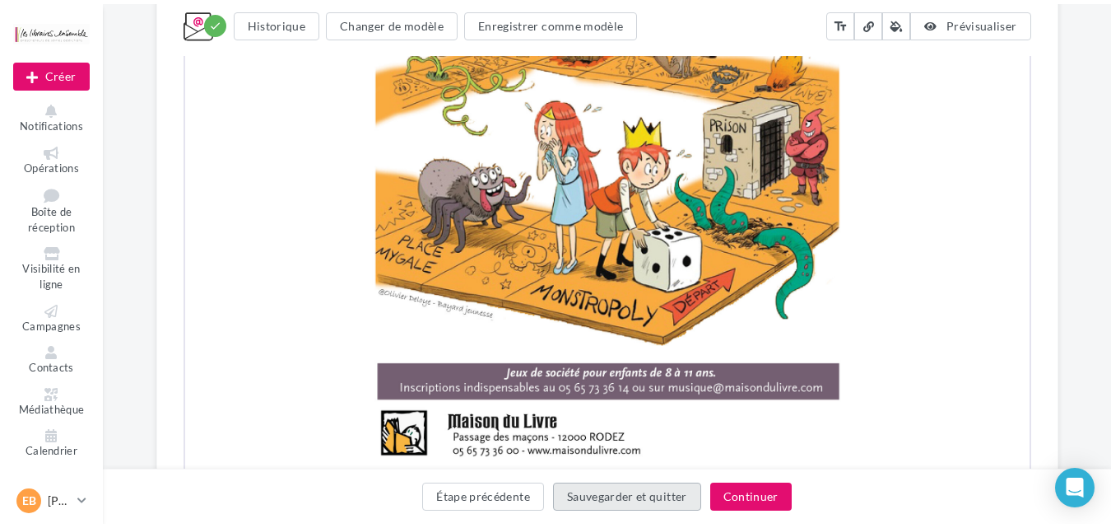
scroll to position [26, 0]
